Goal: Task Accomplishment & Management: Manage account settings

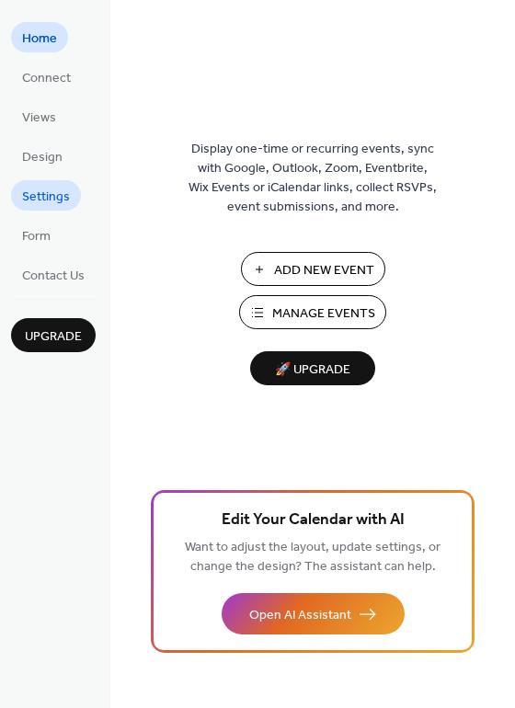
click at [61, 207] on span "Settings" at bounding box center [46, 196] width 48 height 19
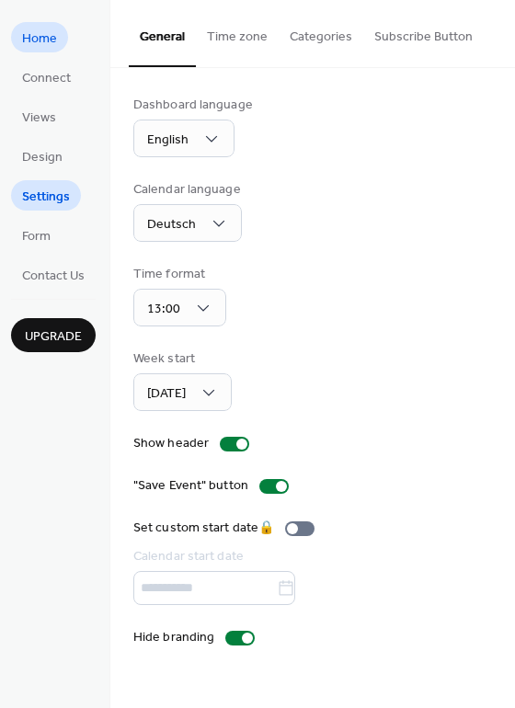
click at [37, 29] on span "Home" at bounding box center [39, 38] width 35 height 19
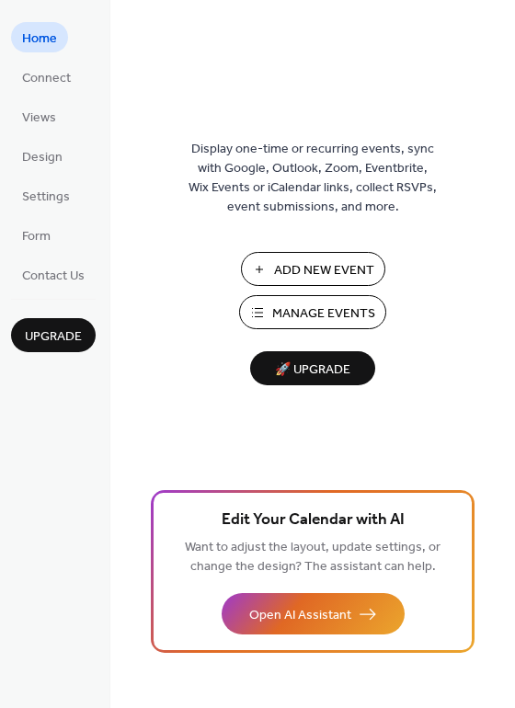
click at [280, 316] on span "Manage Events" at bounding box center [323, 313] width 103 height 19
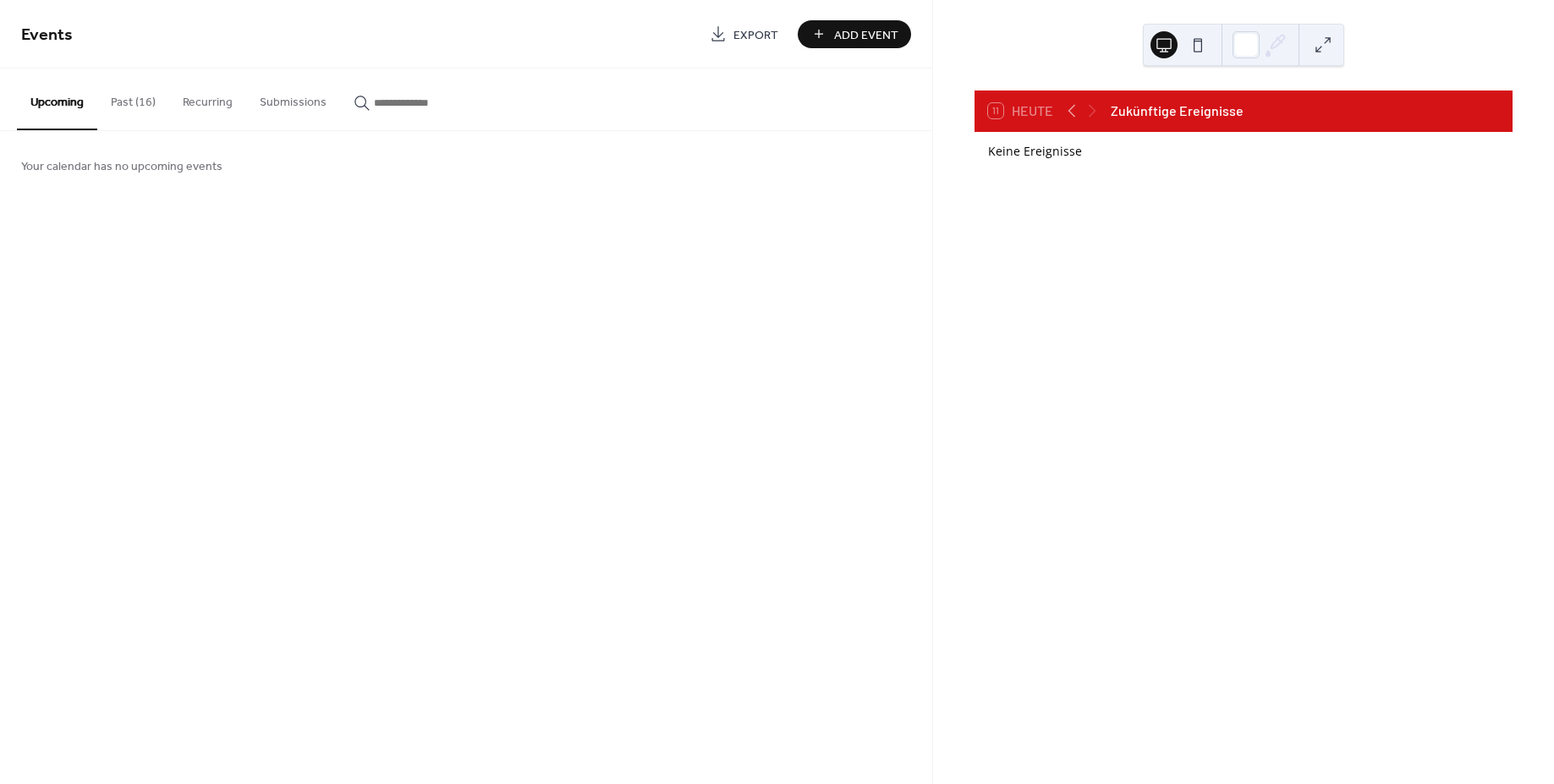
click at [155, 100] on button "Past (16)" at bounding box center [133, 98] width 72 height 60
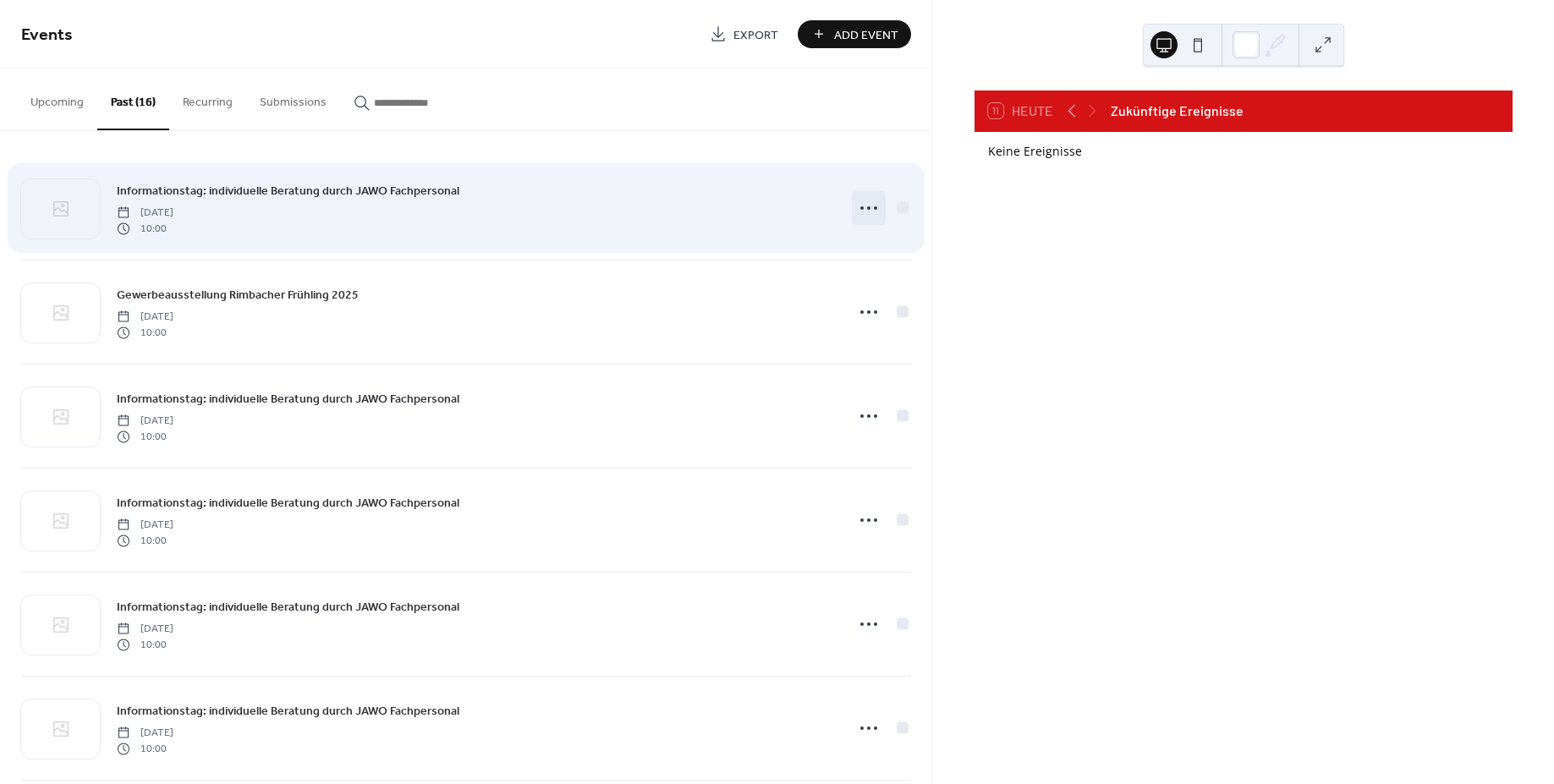
click at [860, 207] on icon at bounding box center [868, 207] width 27 height 27
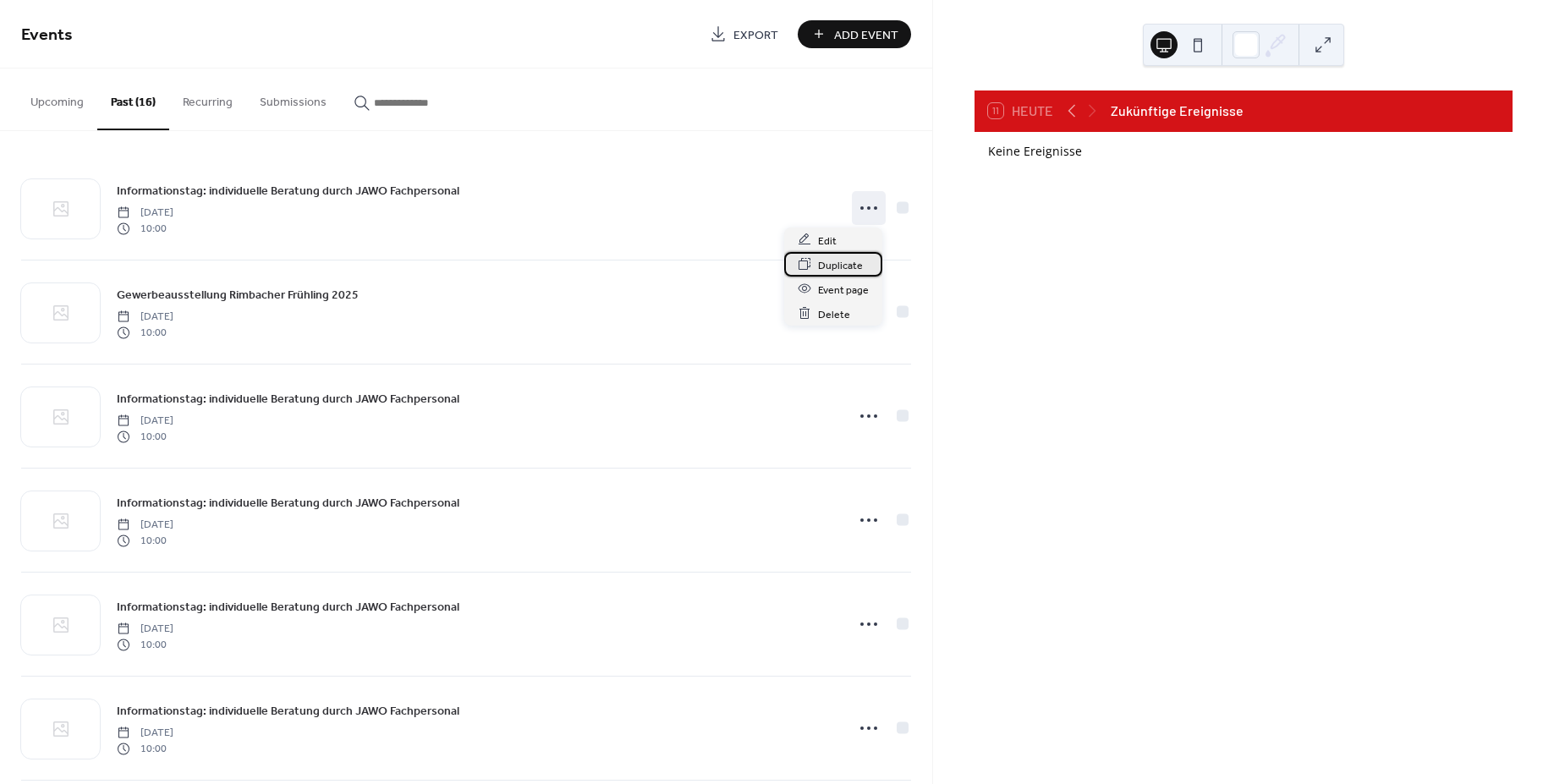
click at [837, 260] on span "Duplicate" at bounding box center [841, 264] width 45 height 17
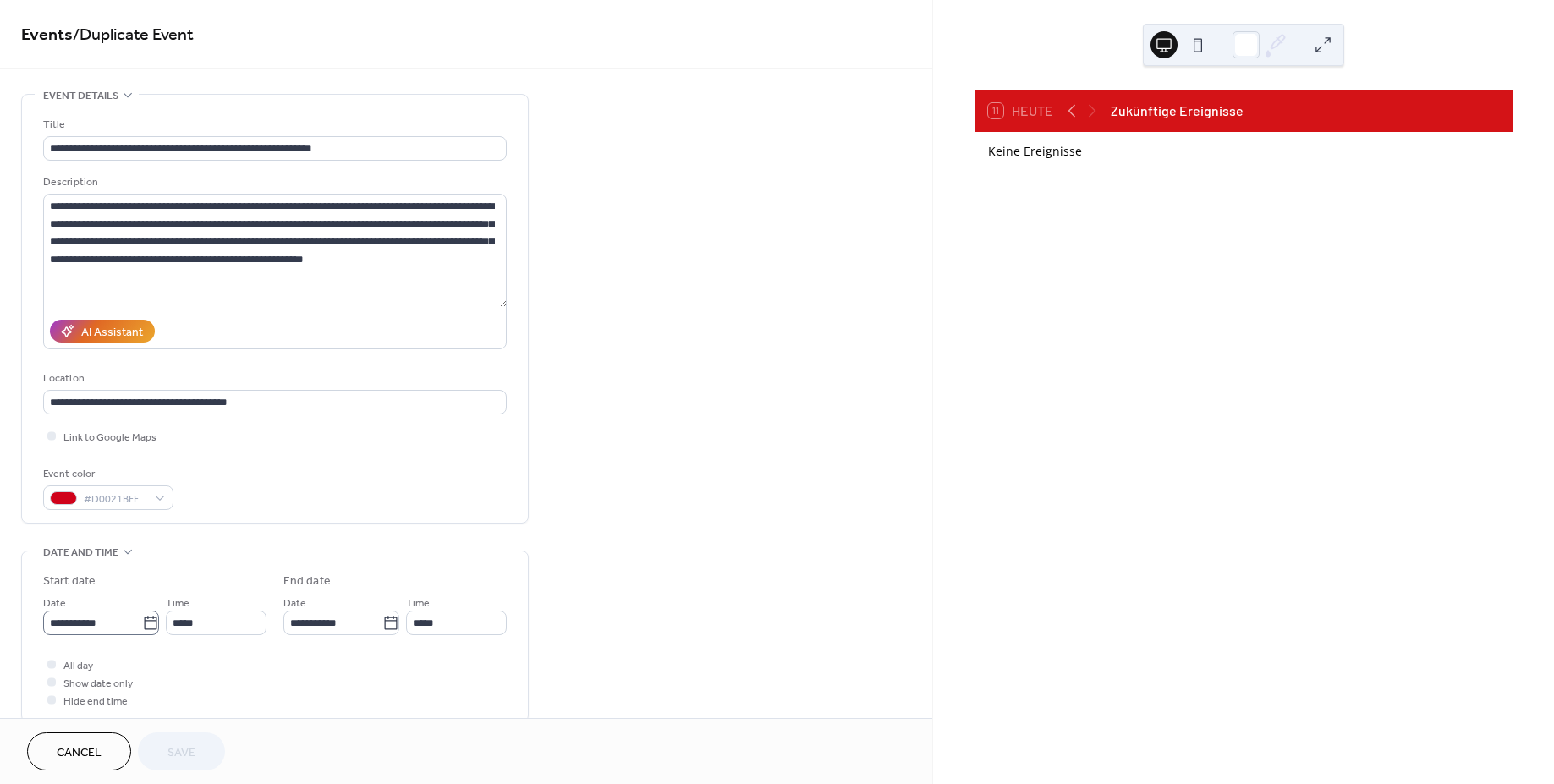
click at [144, 620] on icon at bounding box center [150, 622] width 13 height 14
click at [140, 620] on input "**********" at bounding box center [93, 623] width 99 height 25
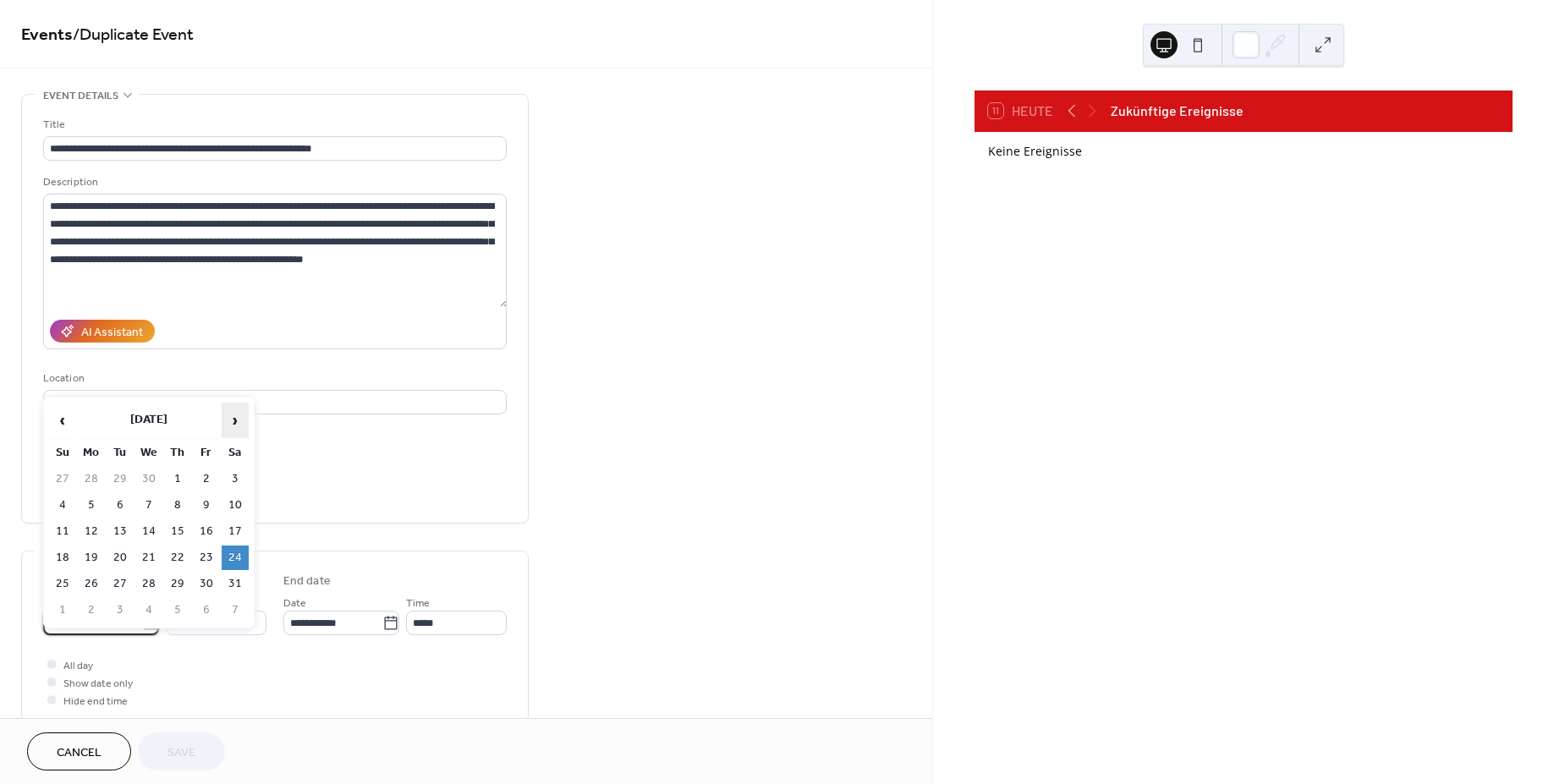
click at [232, 422] on span "›" at bounding box center [236, 420] width 26 height 34
click at [233, 423] on span "›" at bounding box center [236, 420] width 26 height 34
click at [227, 529] on td "20" at bounding box center [235, 531] width 27 height 25
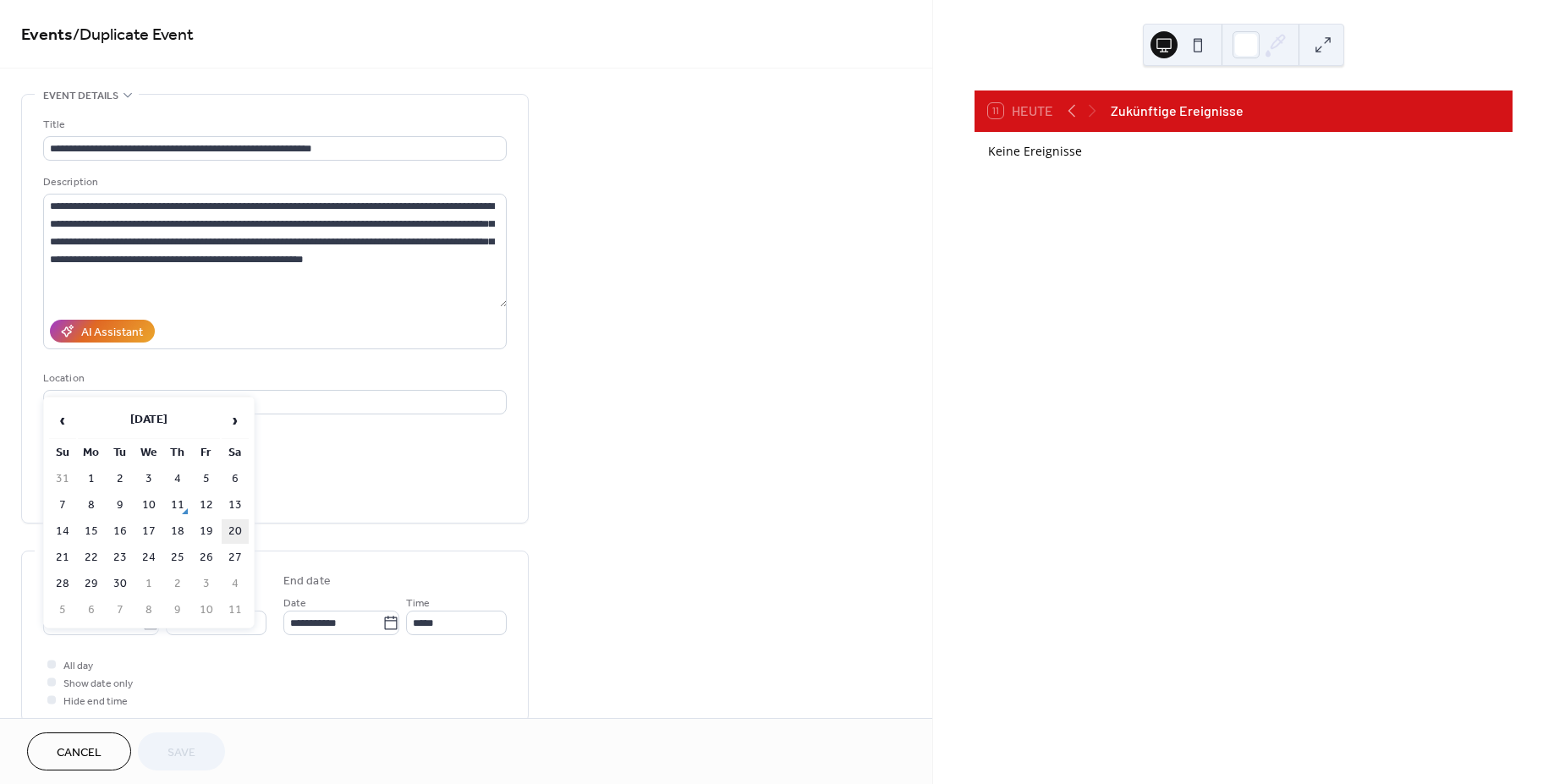
type input "**********"
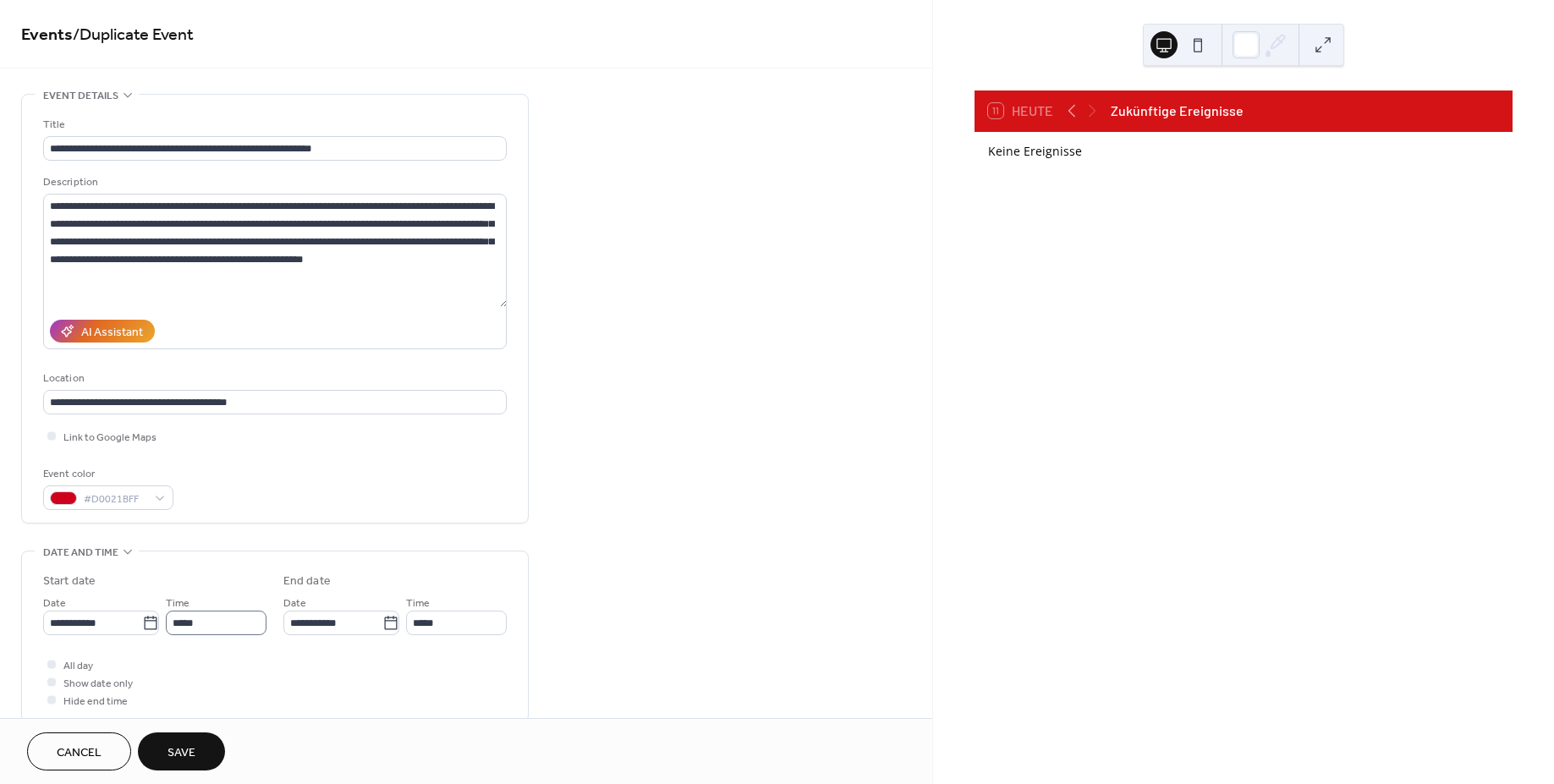
scroll to position [1, 0]
click at [186, 750] on span "Save" at bounding box center [181, 753] width 28 height 17
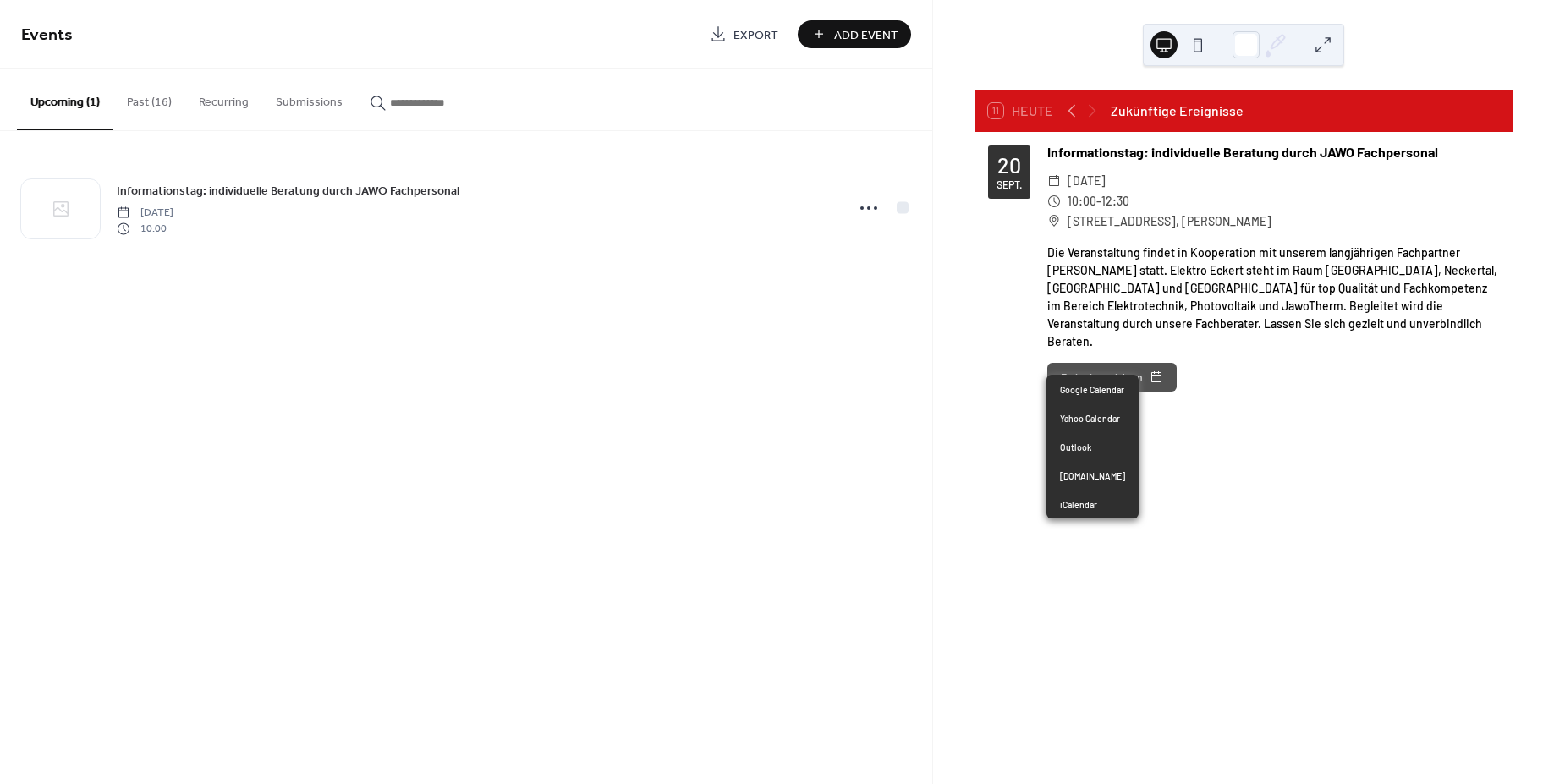
click at [1118, 363] on button "Ereignis speichern" at bounding box center [1112, 376] width 130 height 29
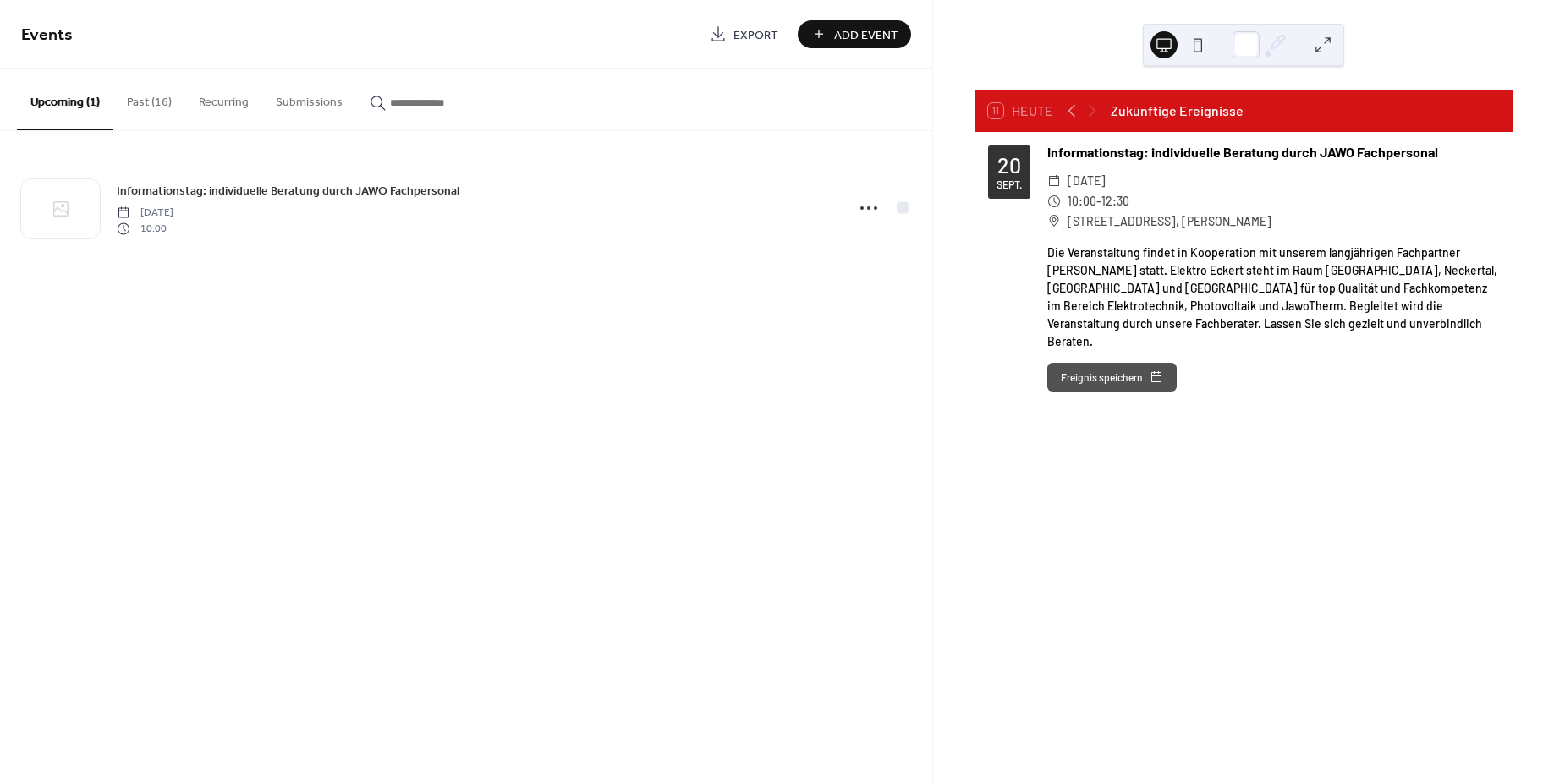
click at [1261, 384] on div "[DATE] Informationstag: individuelle Beratung durch JAWO Fachpersonal ​ [DATE] …" at bounding box center [1244, 274] width 539 height 285
